Goal: Task Accomplishment & Management: Use online tool/utility

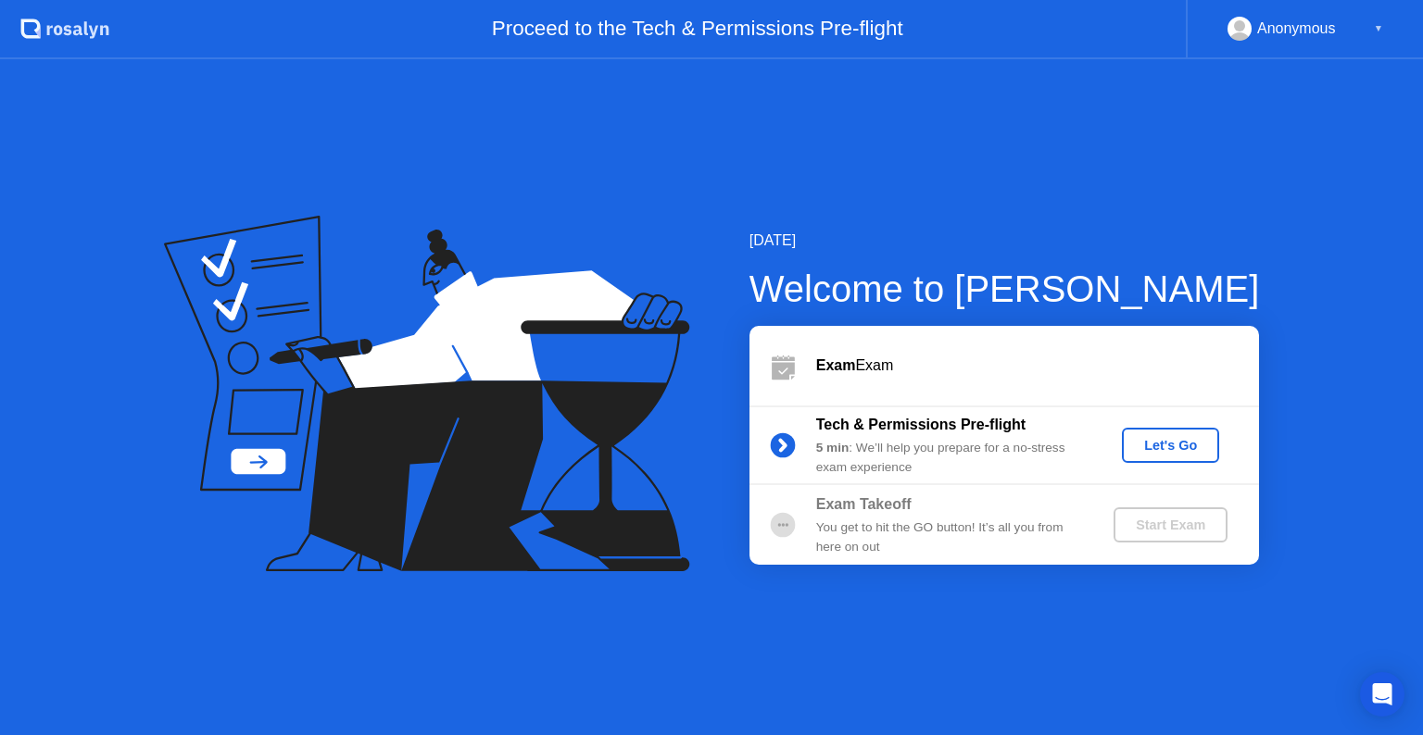
click at [1182, 447] on div "Let's Go" at bounding box center [1170, 445] width 82 height 15
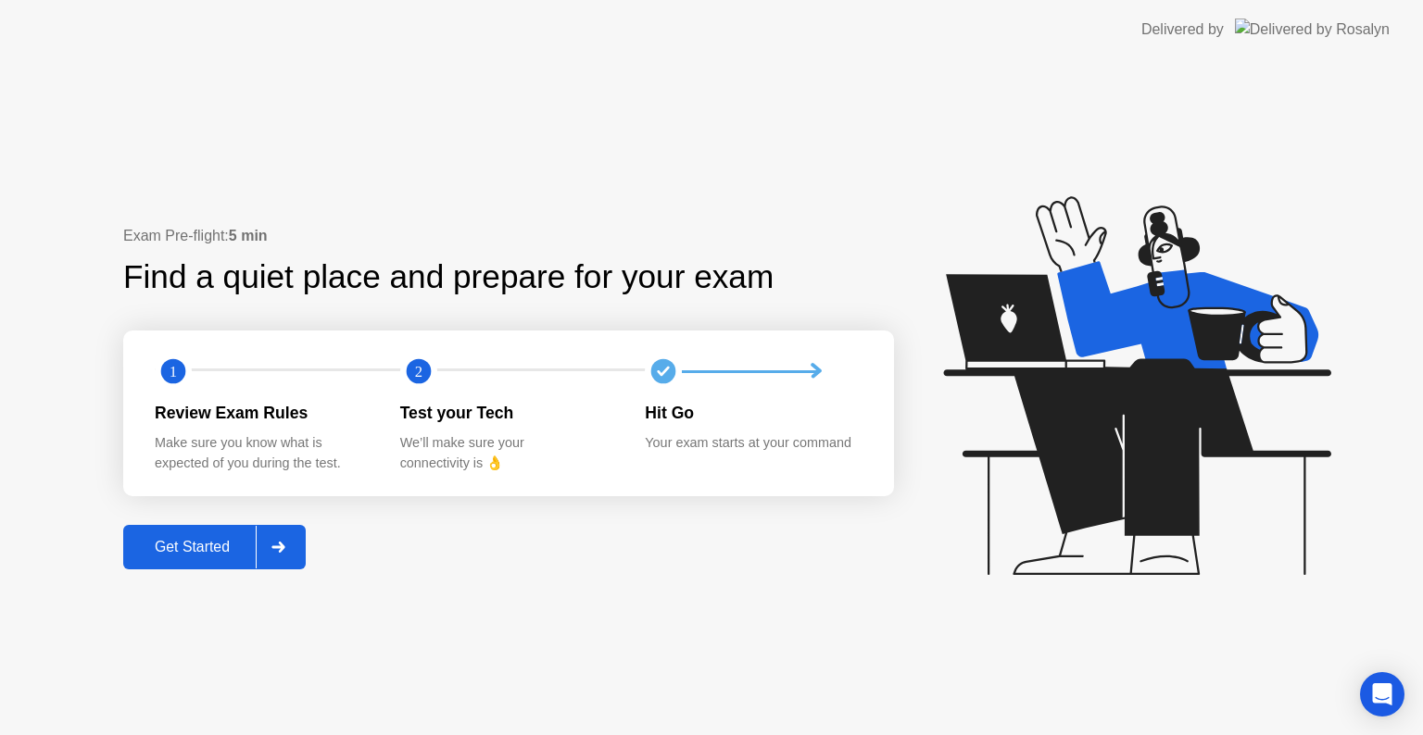
click at [196, 531] on button "Get Started" at bounding box center [214, 547] width 182 height 44
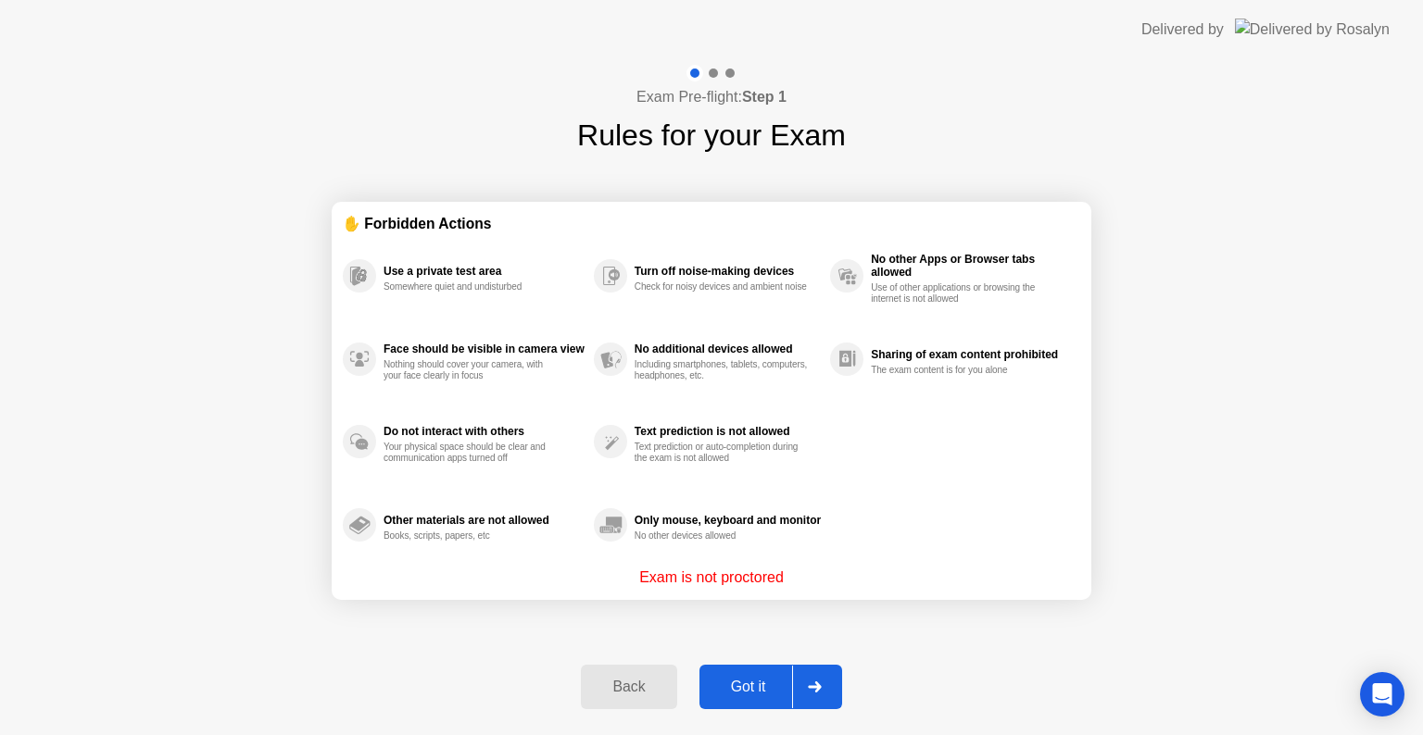
click at [745, 693] on div "Got it" at bounding box center [748, 687] width 87 height 17
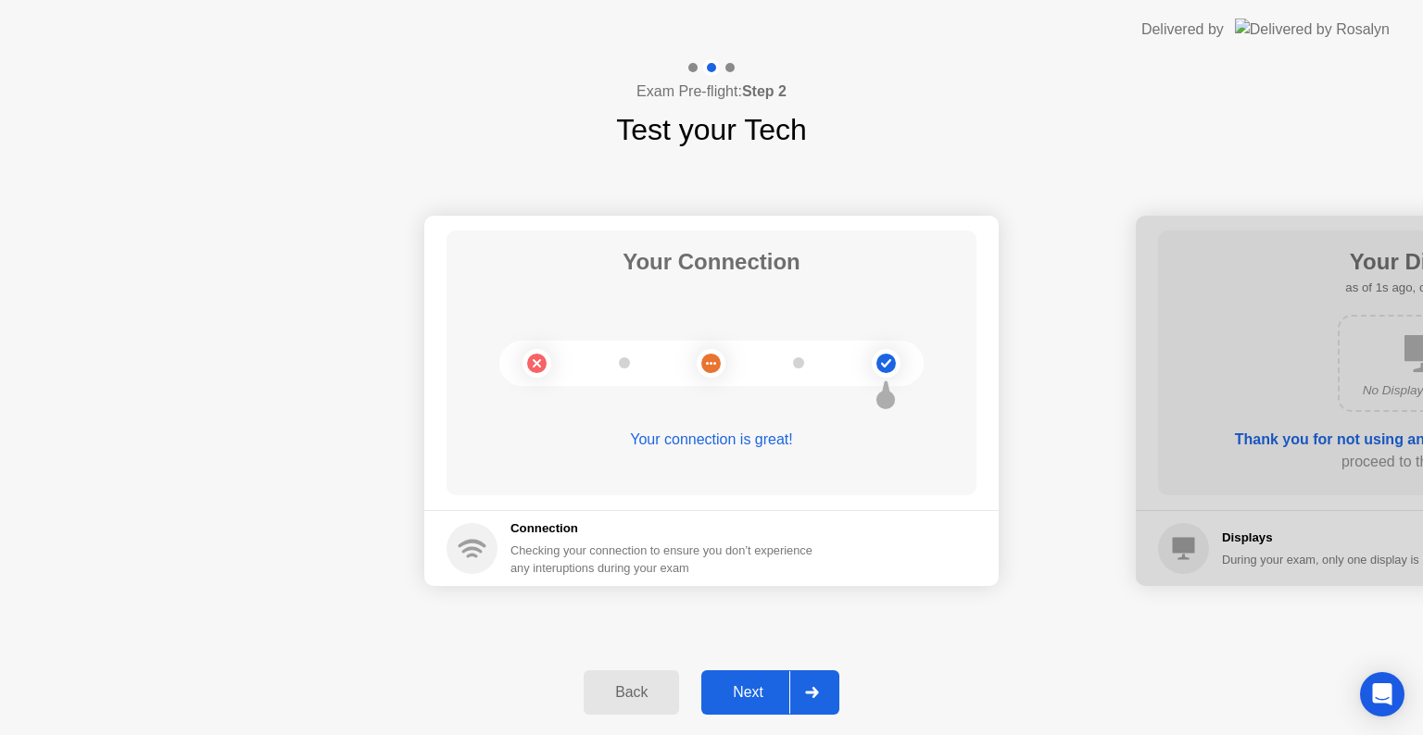
click at [745, 701] on div "Next" at bounding box center [748, 692] width 82 height 17
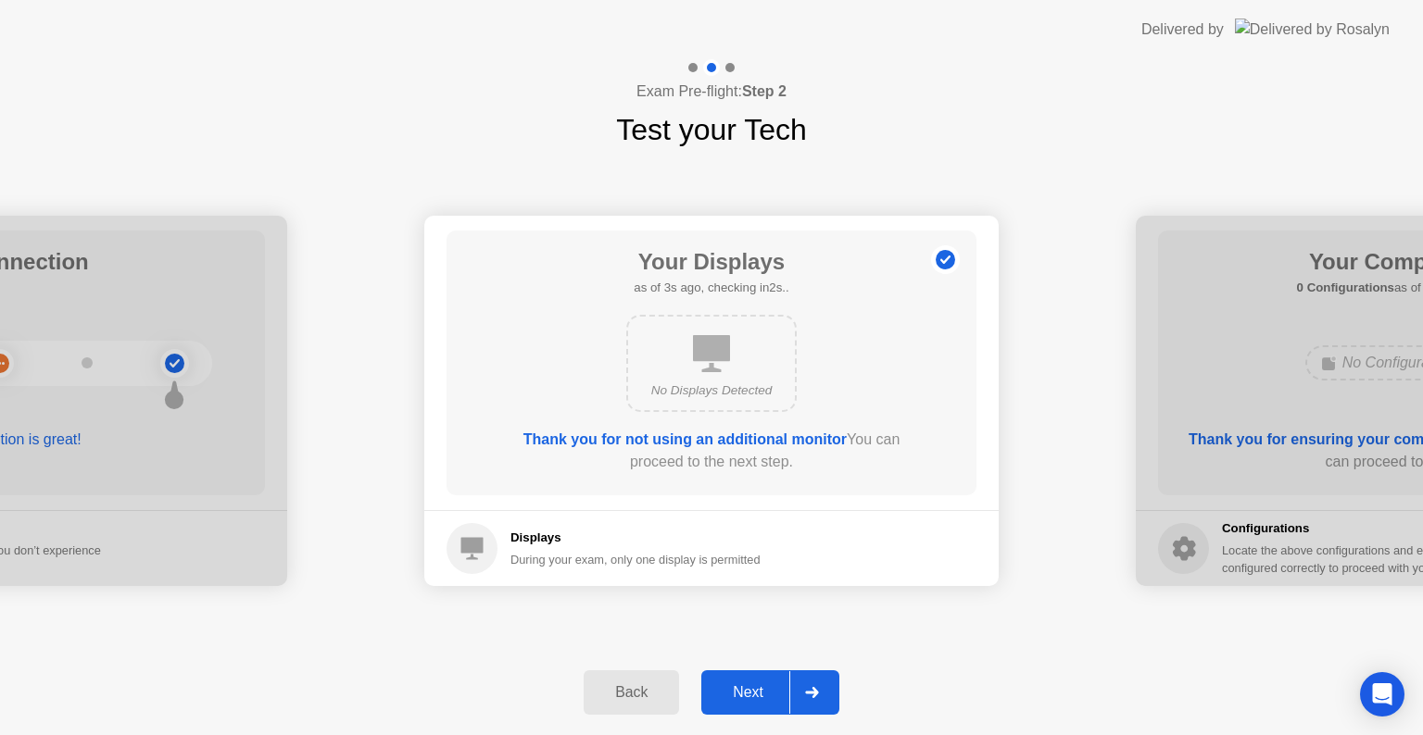
click at [736, 688] on div "Next" at bounding box center [748, 692] width 82 height 17
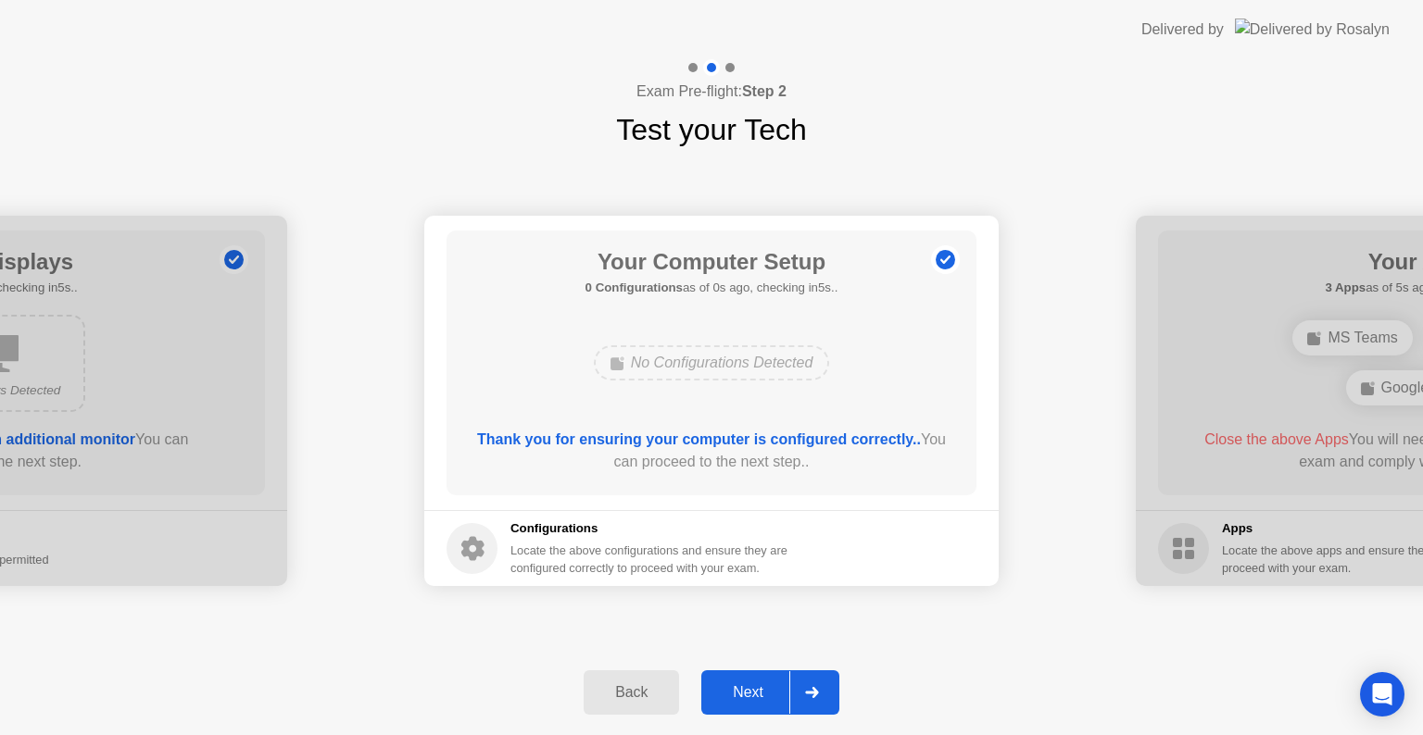
click at [754, 707] on button "Next" at bounding box center [770, 693] width 138 height 44
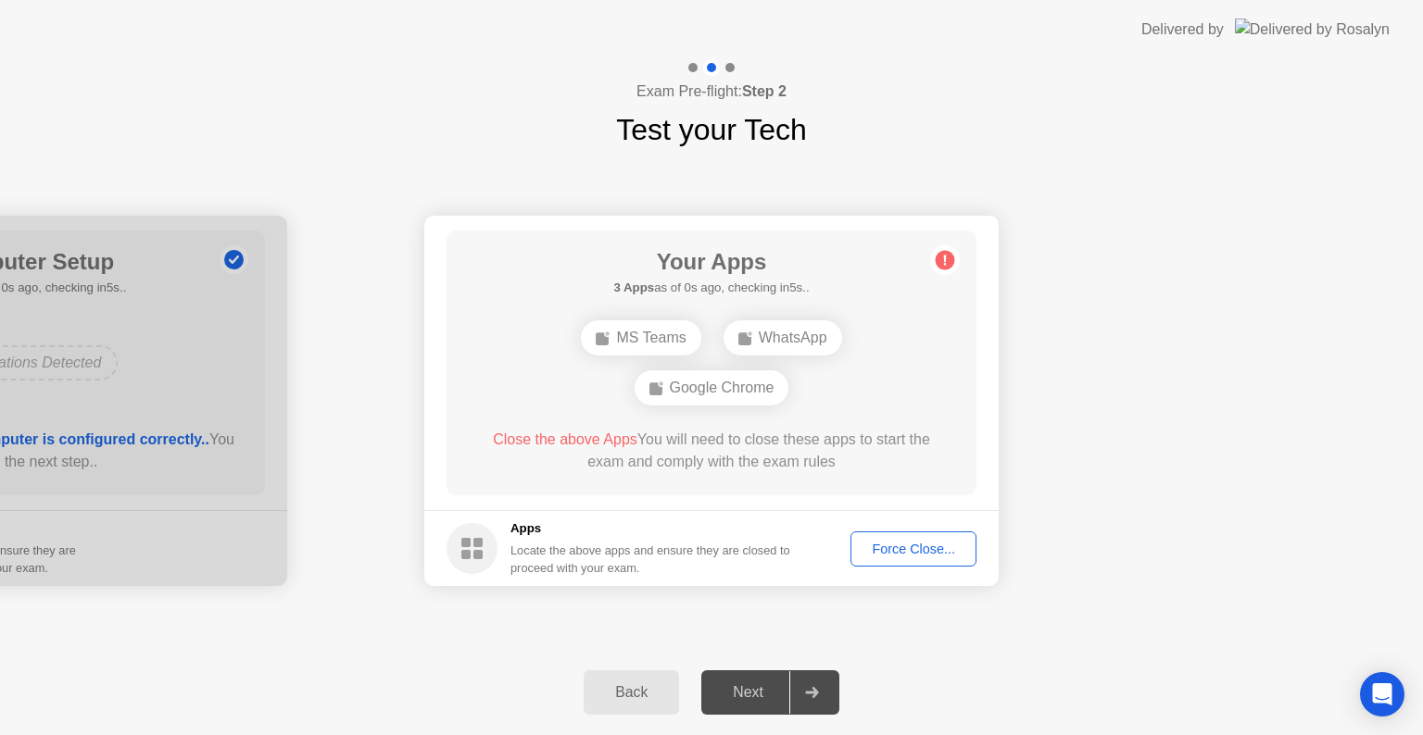
click at [867, 537] on button "Force Close..." at bounding box center [913, 549] width 126 height 35
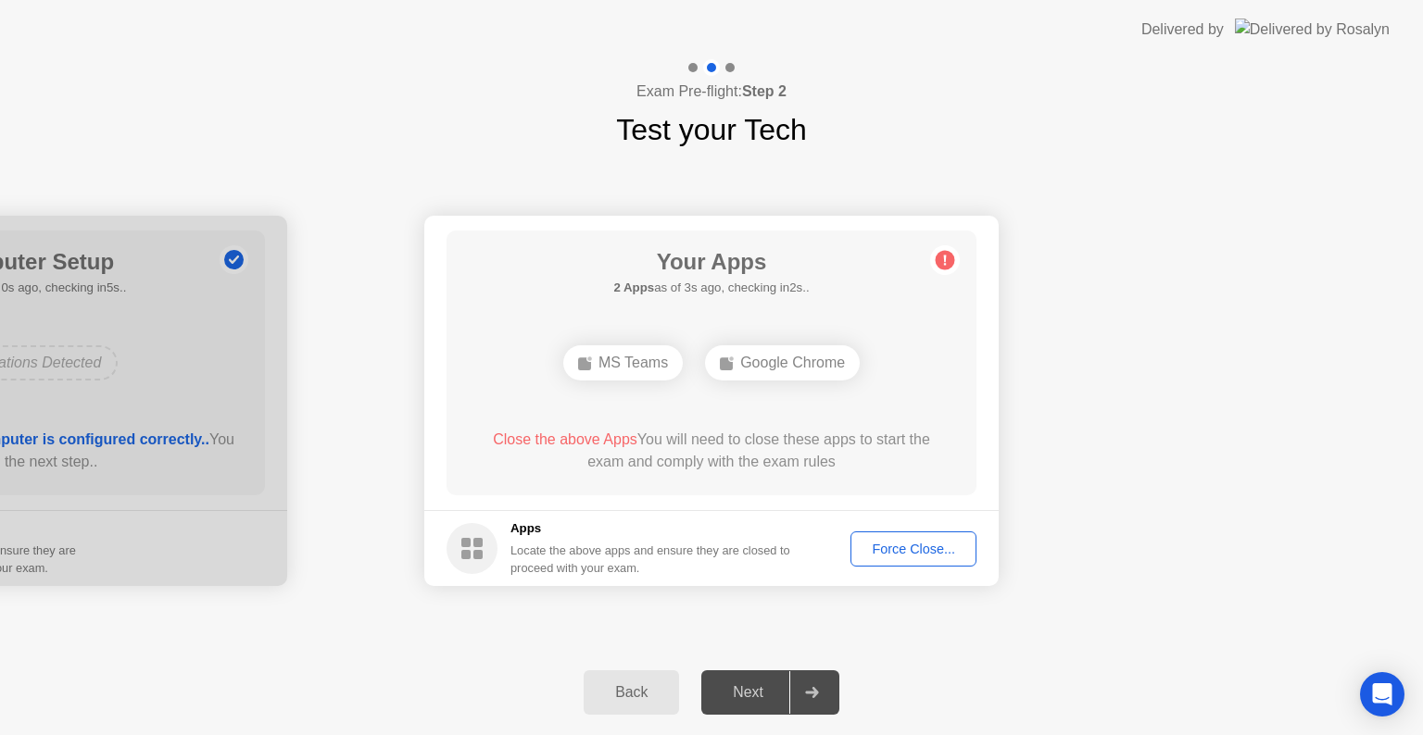
click at [905, 562] on button "Force Close..." at bounding box center [913, 549] width 126 height 35
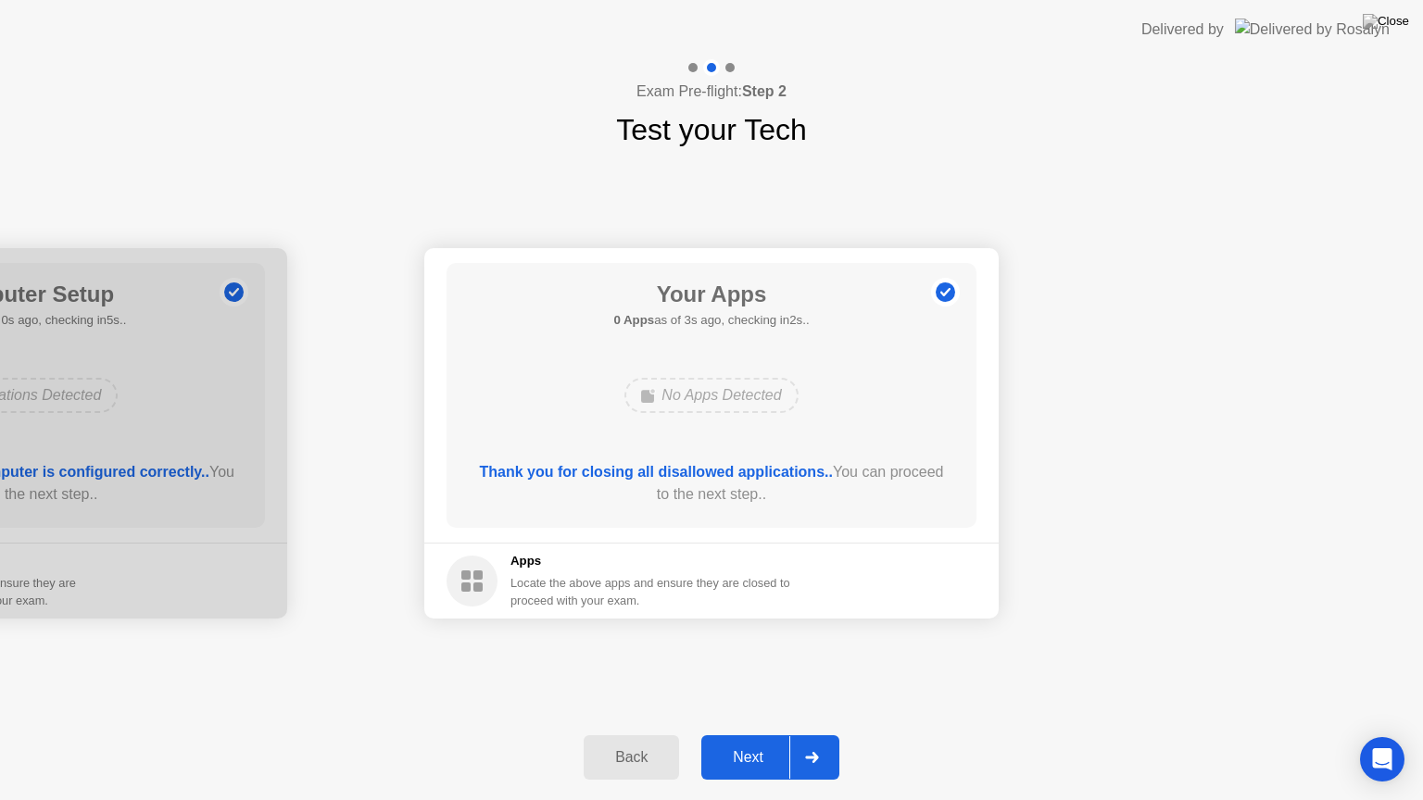
click at [745, 734] on div "Next" at bounding box center [748, 757] width 82 height 17
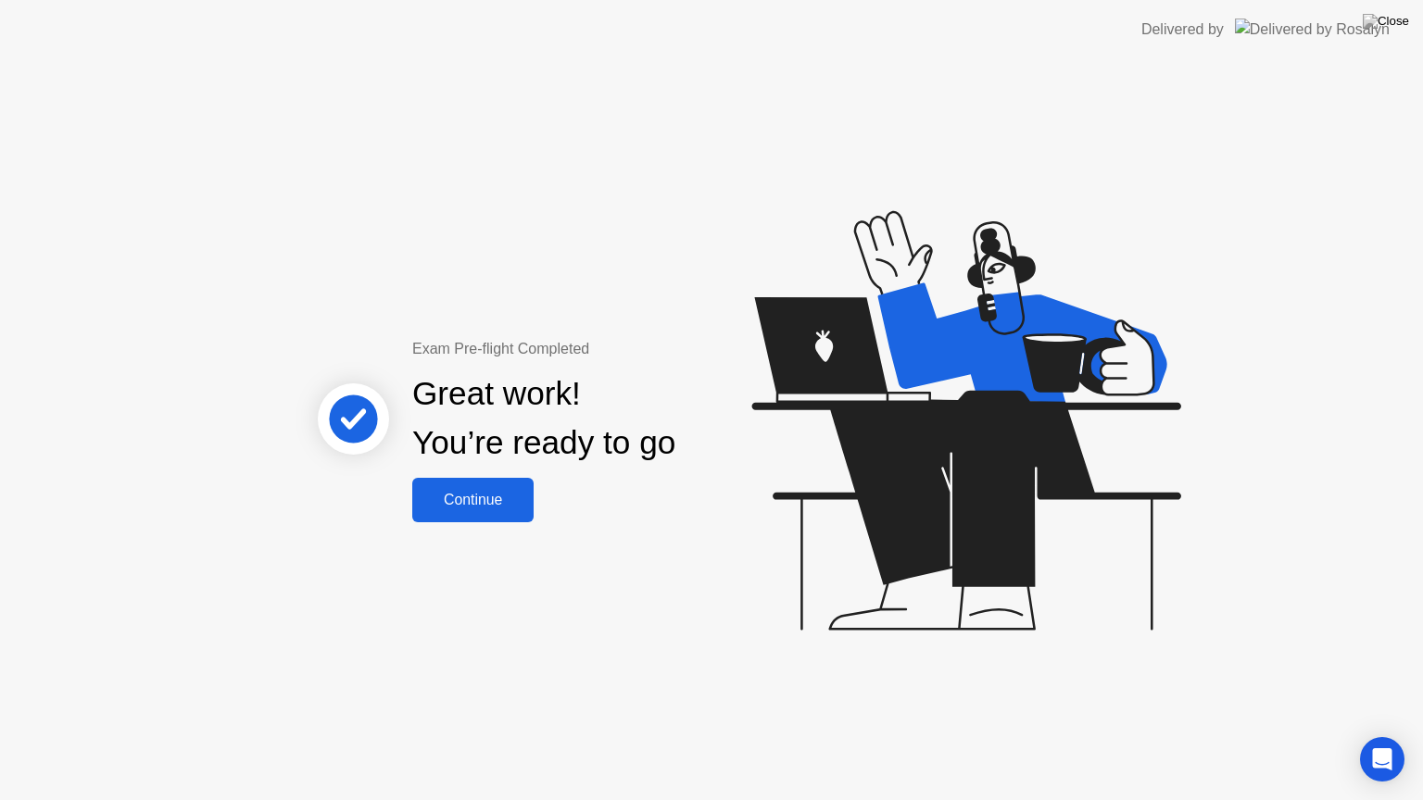
click at [478, 499] on div "Continue" at bounding box center [473, 500] width 110 height 17
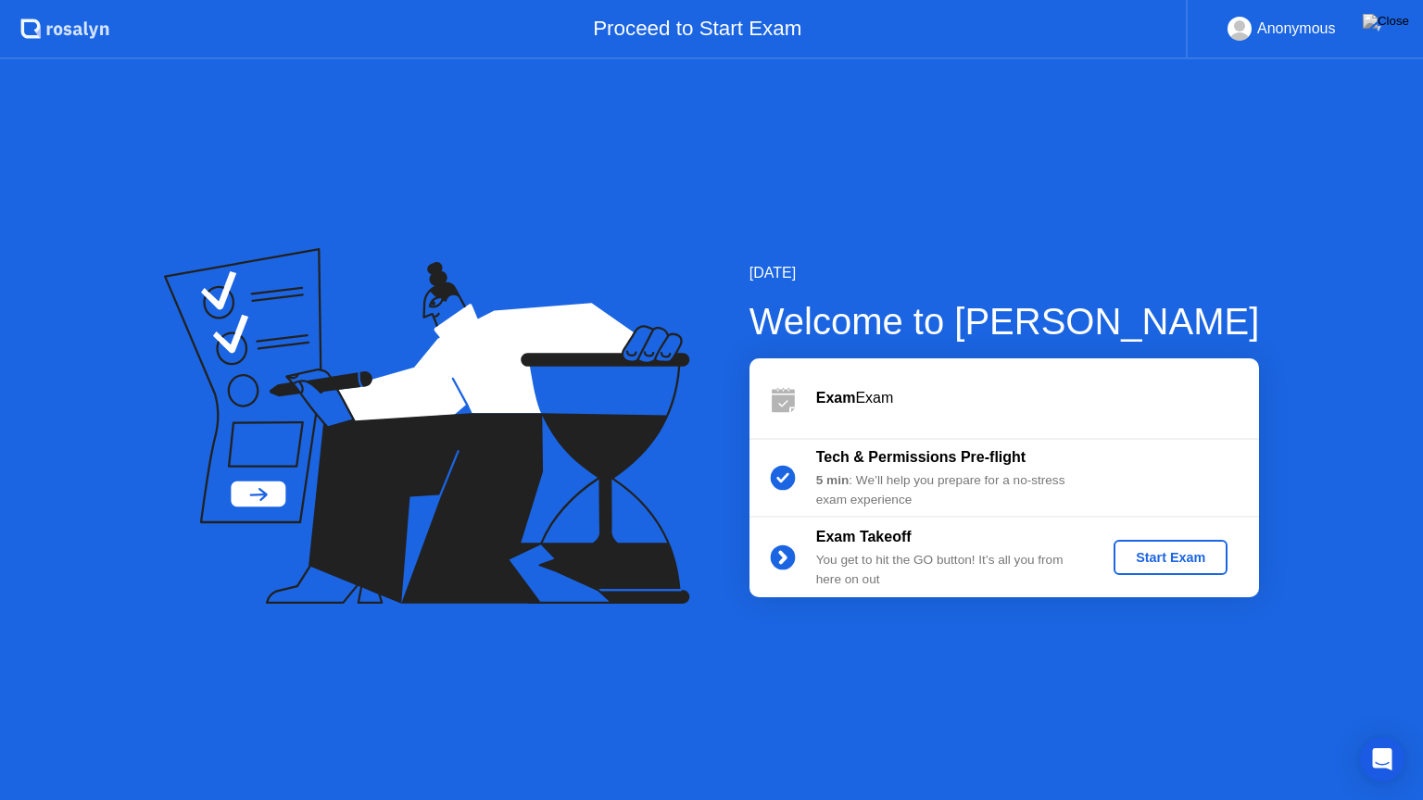
click at [1152, 565] on div "Start Exam" at bounding box center [1170, 557] width 99 height 15
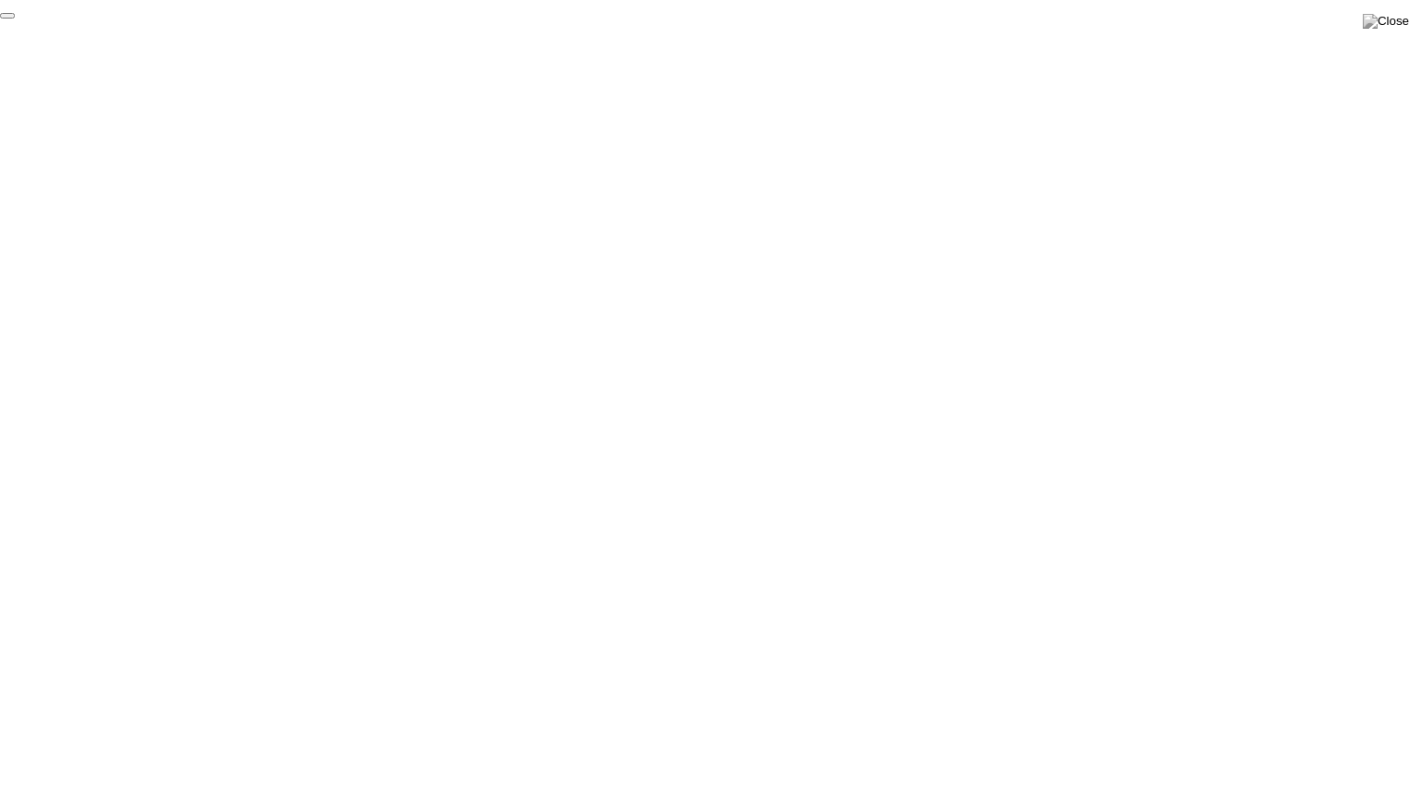
click div "End Proctoring Session"
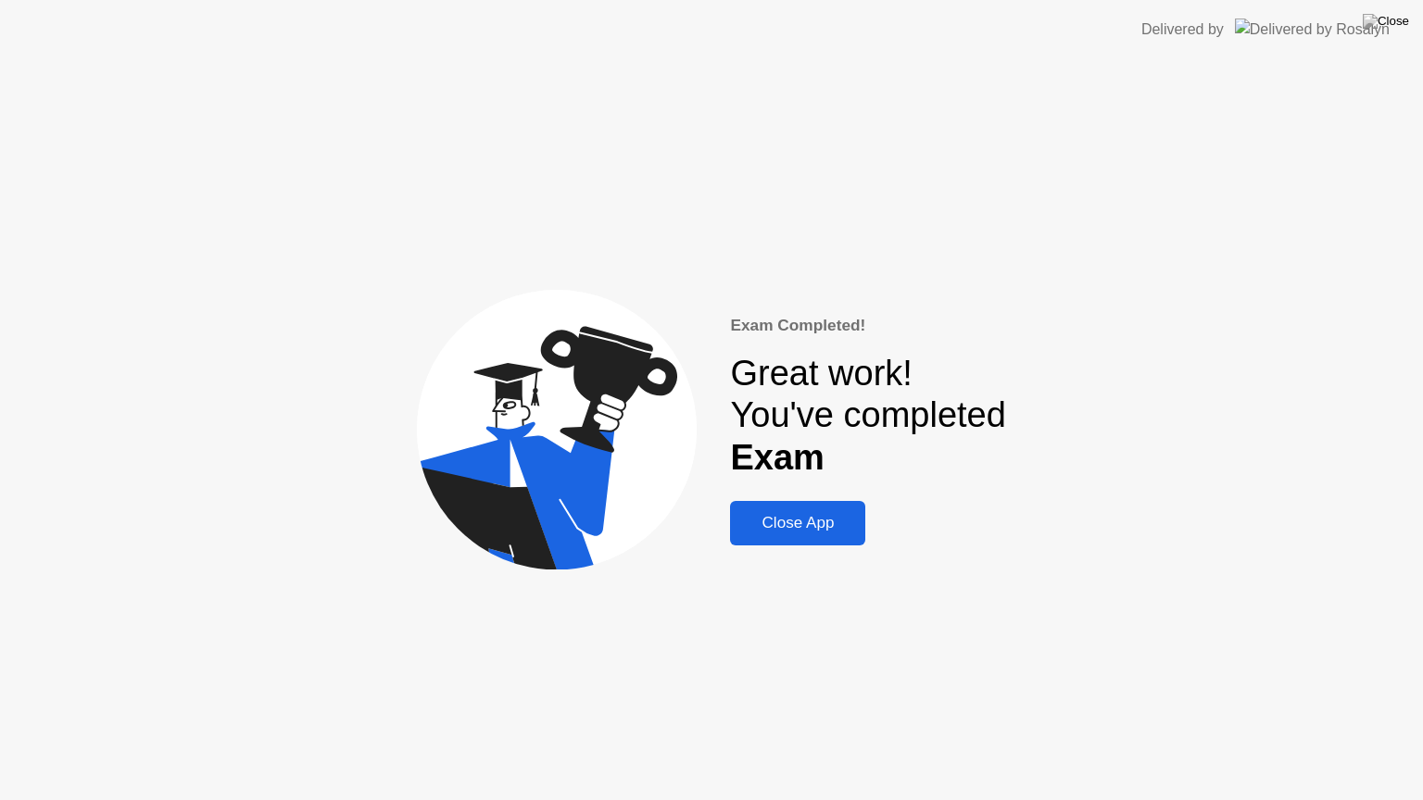
click at [809, 539] on button "Close App" at bounding box center [797, 523] width 135 height 44
